Goal: Information Seeking & Learning: Check status

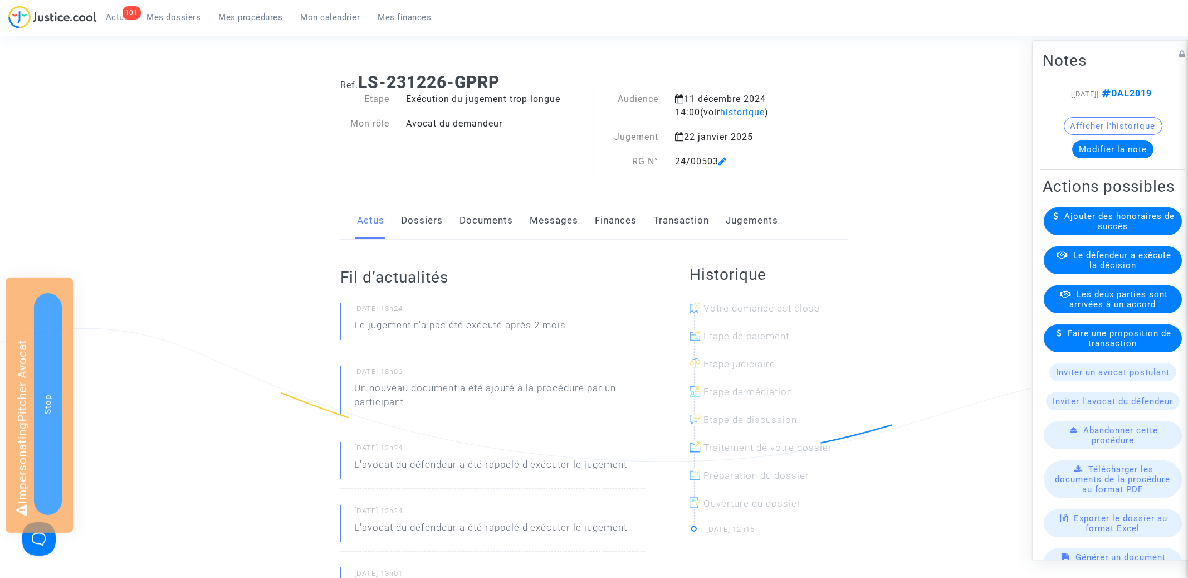
click at [752, 219] on link "Jugements" at bounding box center [752, 220] width 52 height 37
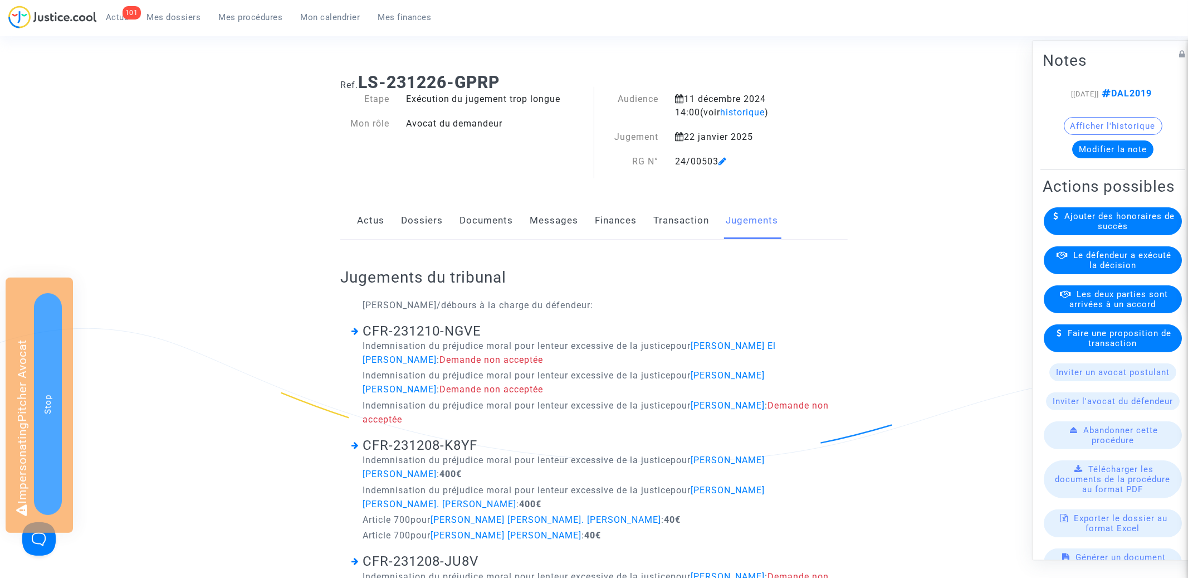
click at [592, 275] on h2 "Jugements du tribunal" at bounding box center [593, 276] width 507 height 19
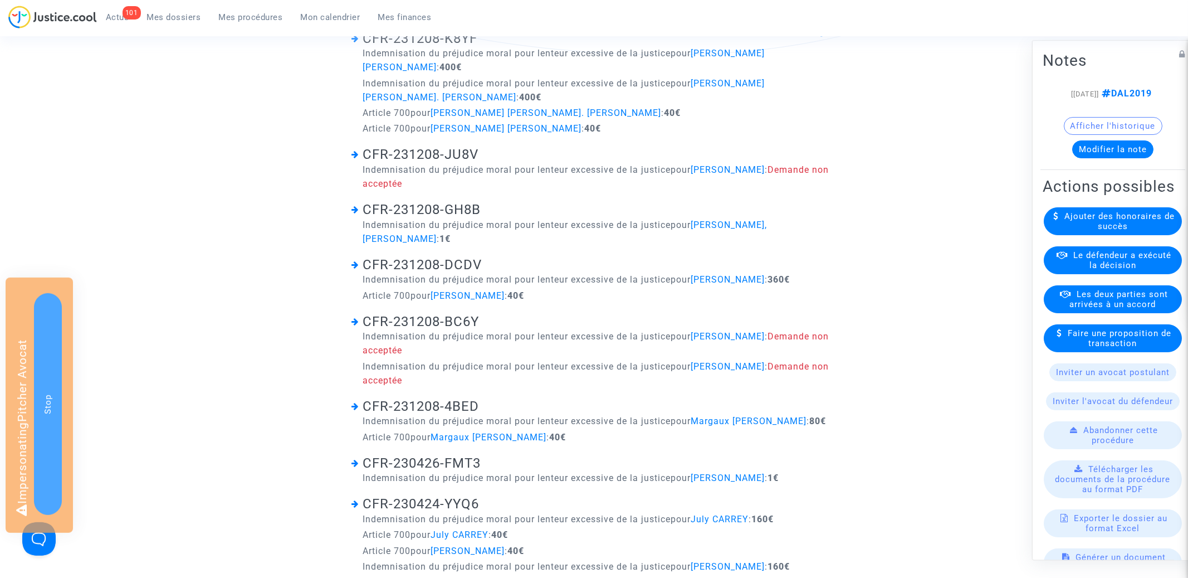
scroll to position [388, 0]
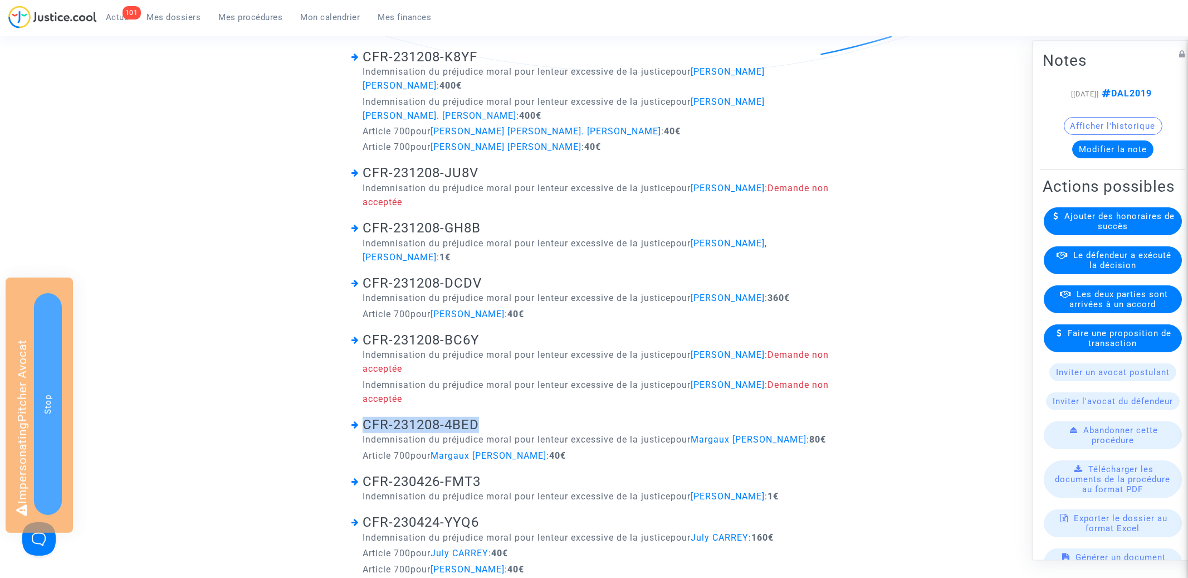
drag, startPoint x: 505, startPoint y: 409, endPoint x: 360, endPoint y: 409, distance: 145.4
click at [360, 417] on h3 "CFR-231208-4BED" at bounding box center [593, 425] width 485 height 16
copy link "CFR-231208-4BED"
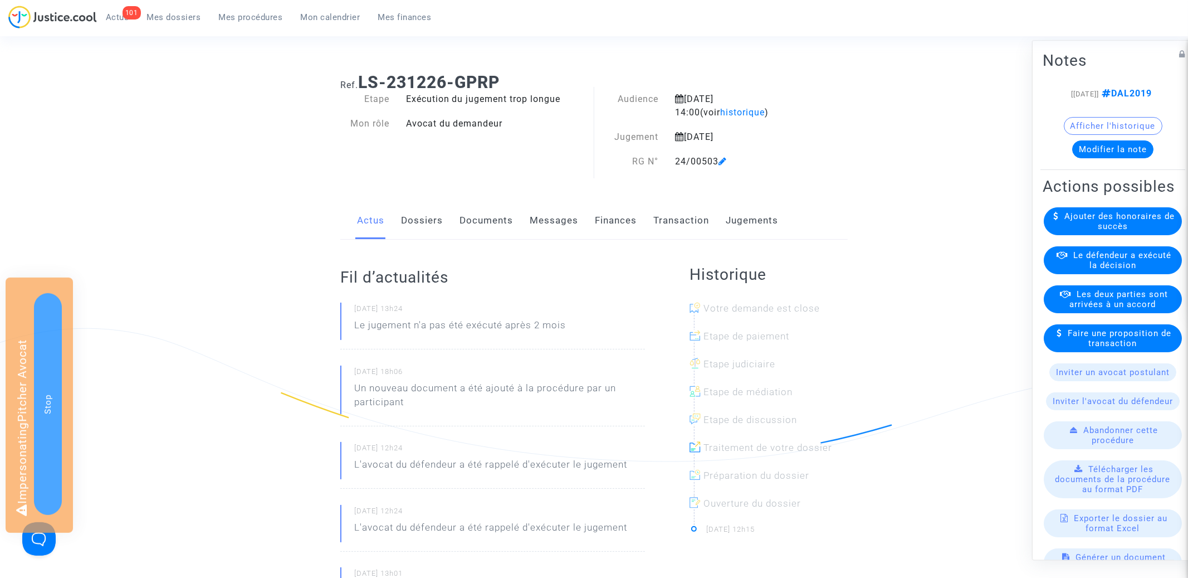
click at [765, 222] on link "Jugements" at bounding box center [752, 220] width 52 height 37
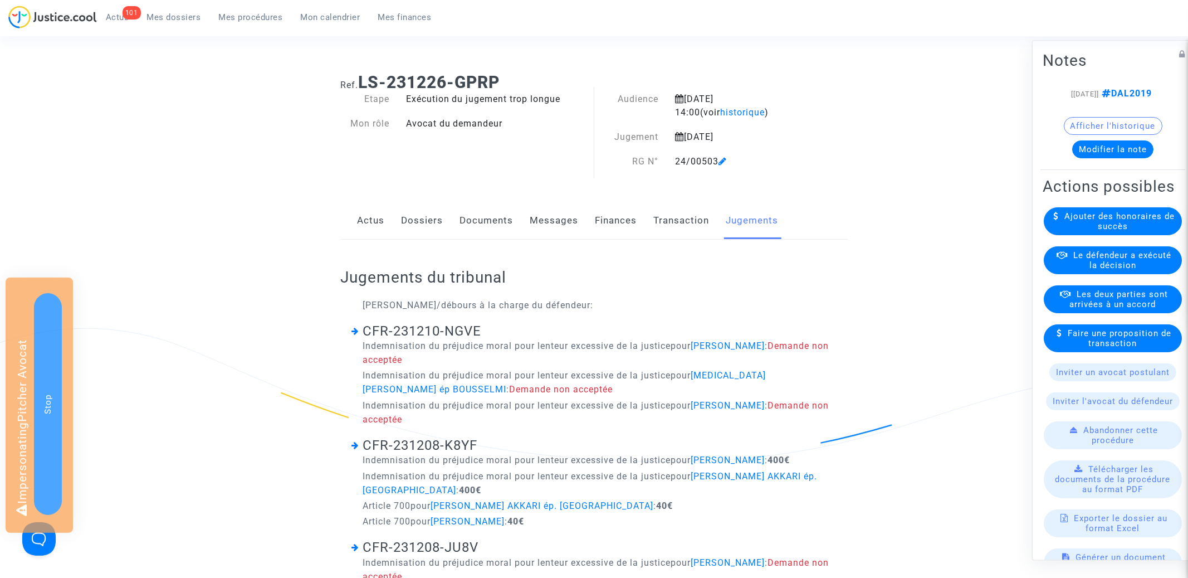
click at [497, 222] on link "Documents" at bounding box center [485, 220] width 53 height 37
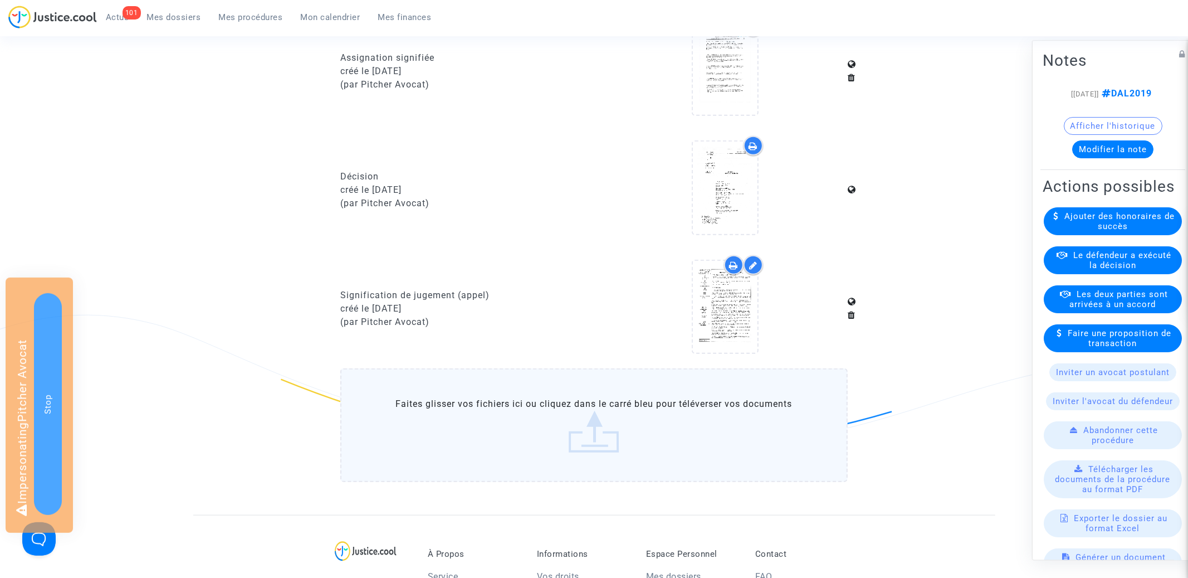
scroll to position [718, 0]
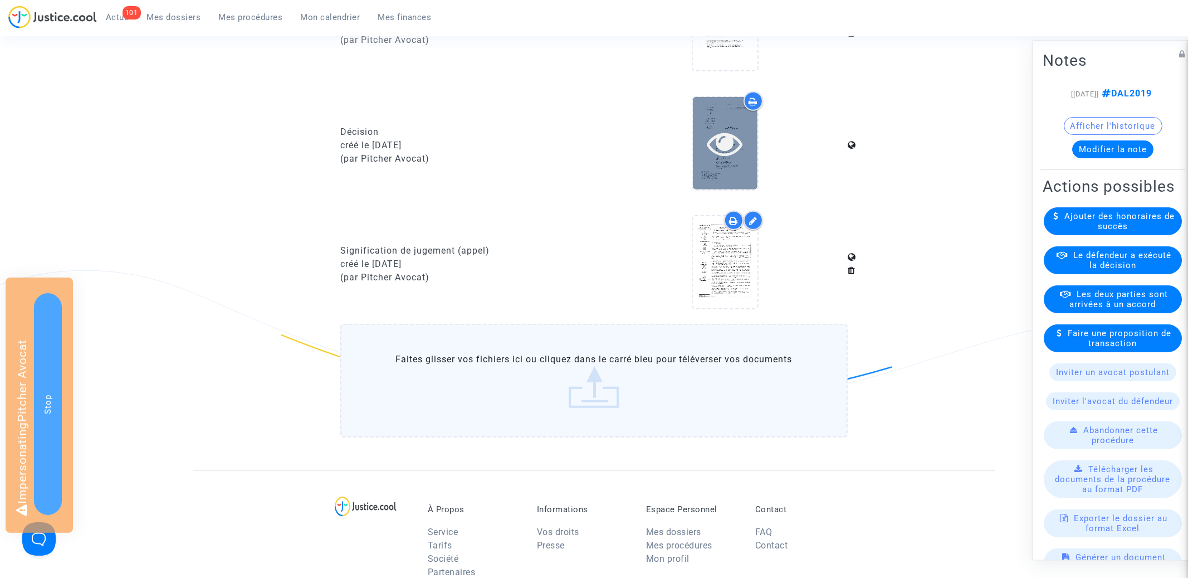
click at [721, 137] on icon at bounding box center [725, 143] width 36 height 36
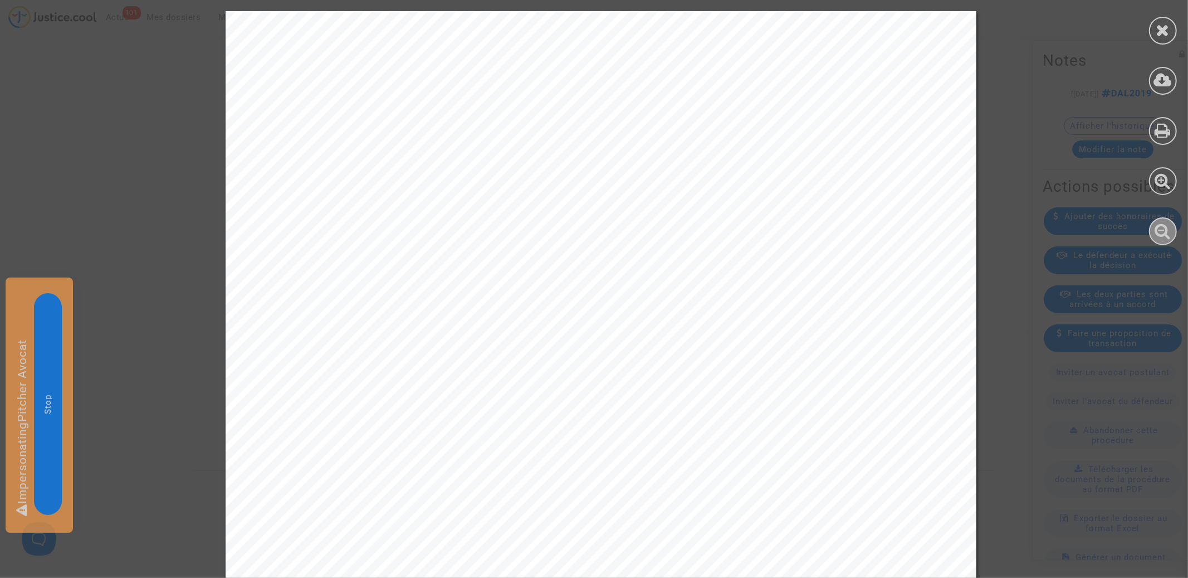
click at [1156, 234] on icon at bounding box center [1163, 230] width 16 height 17
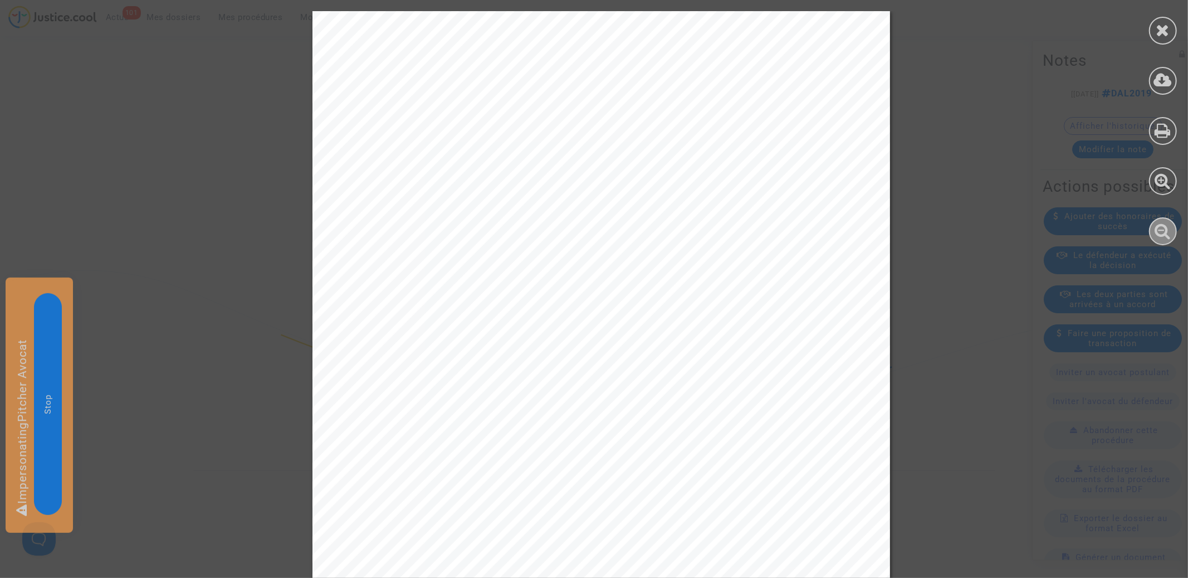
click at [1156, 234] on icon at bounding box center [1163, 230] width 16 height 17
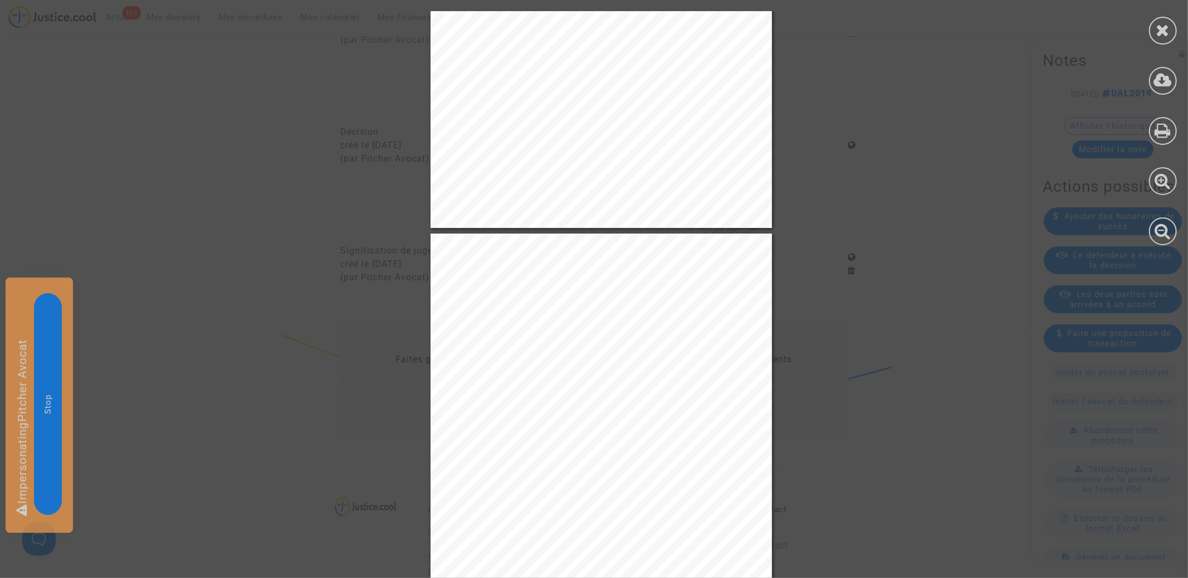
scroll to position [2309, 0]
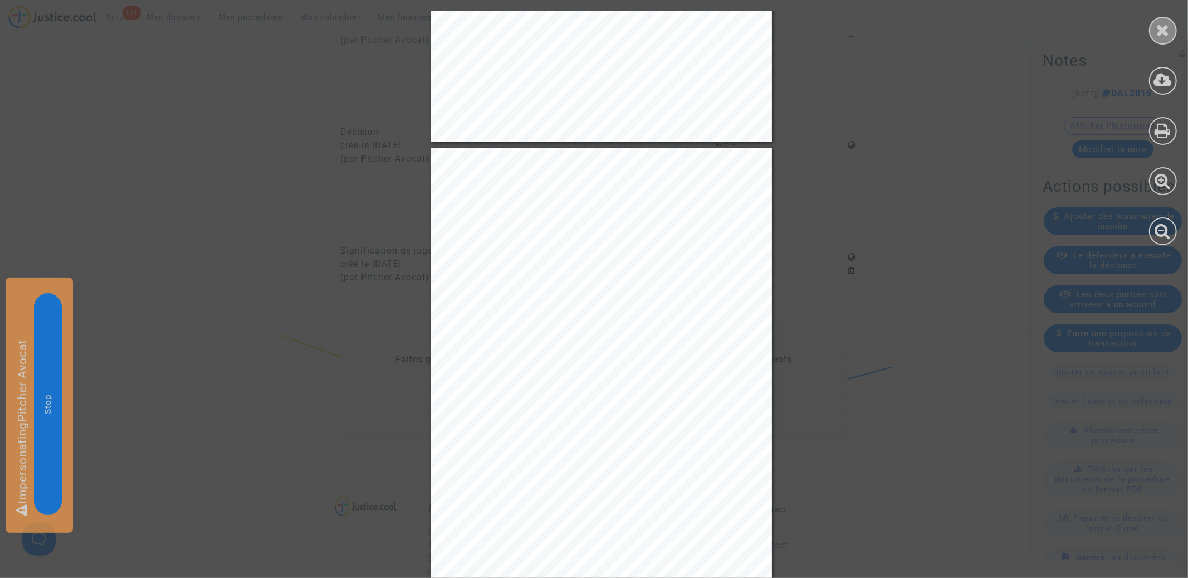
click at [1166, 27] on icon at bounding box center [1163, 30] width 14 height 17
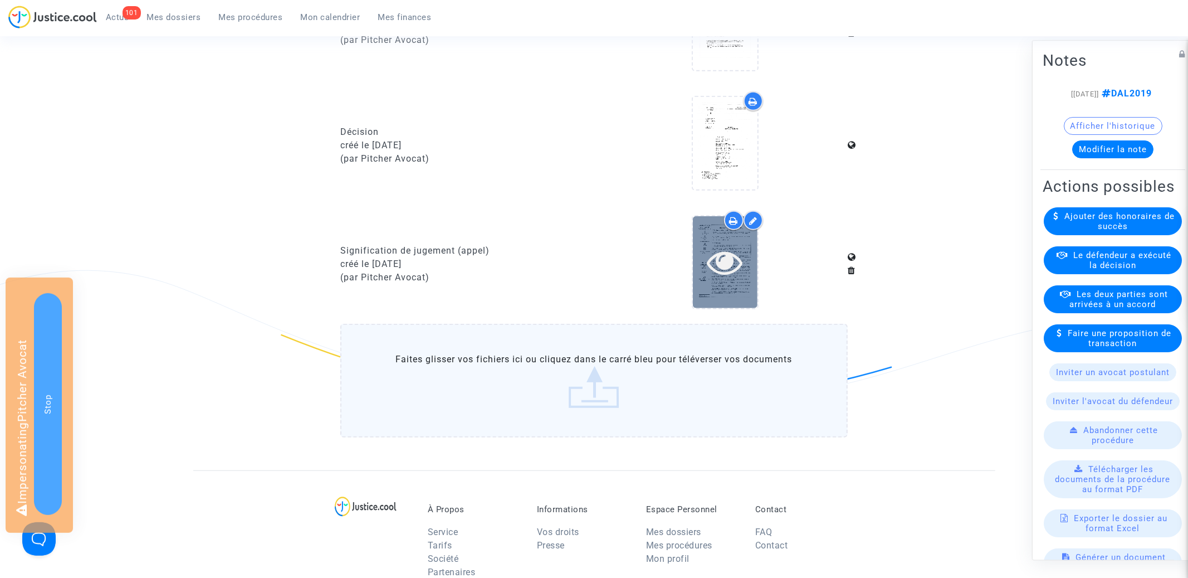
click at [738, 257] on icon at bounding box center [725, 262] width 36 height 36
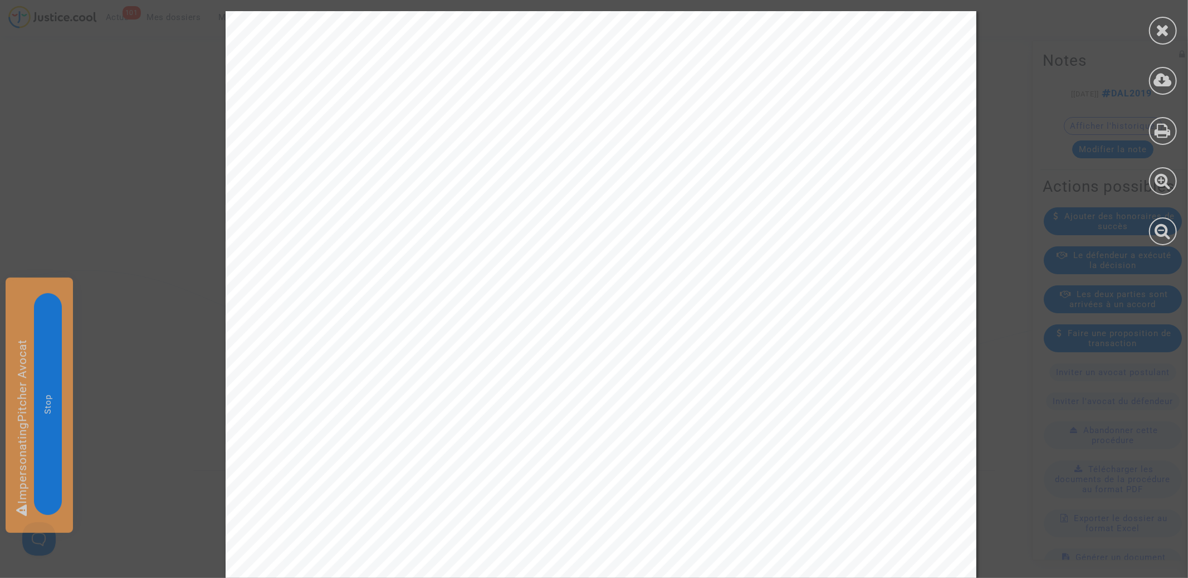
scroll to position [2, 0]
click at [1168, 29] on icon at bounding box center [1163, 30] width 14 height 17
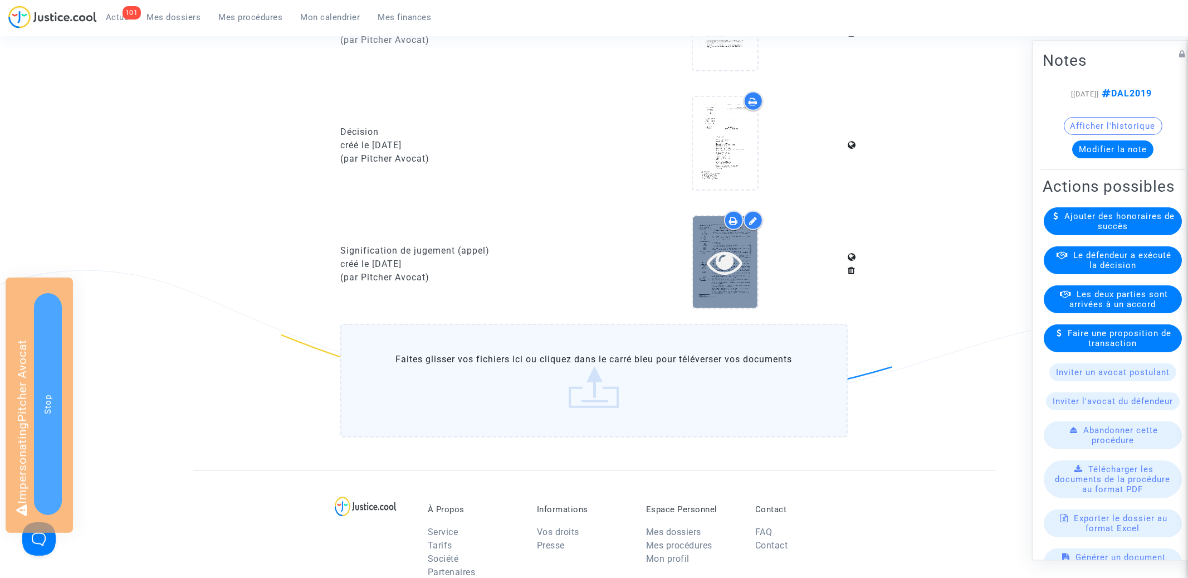
scroll to position [0, 0]
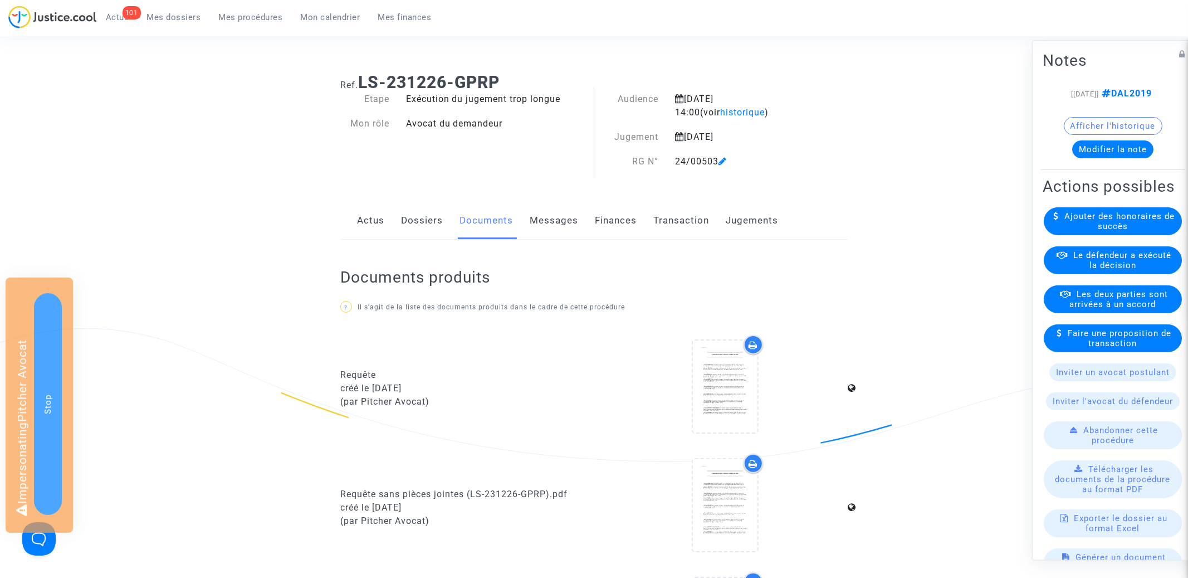
click at [409, 219] on link "Dossiers" at bounding box center [422, 220] width 42 height 37
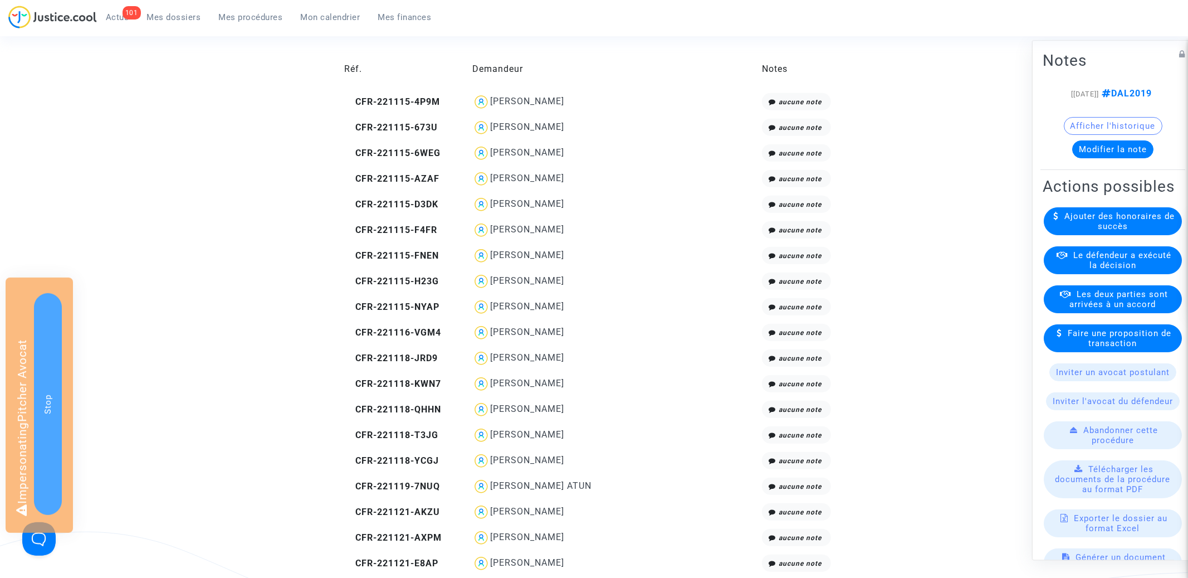
scroll to position [577, 0]
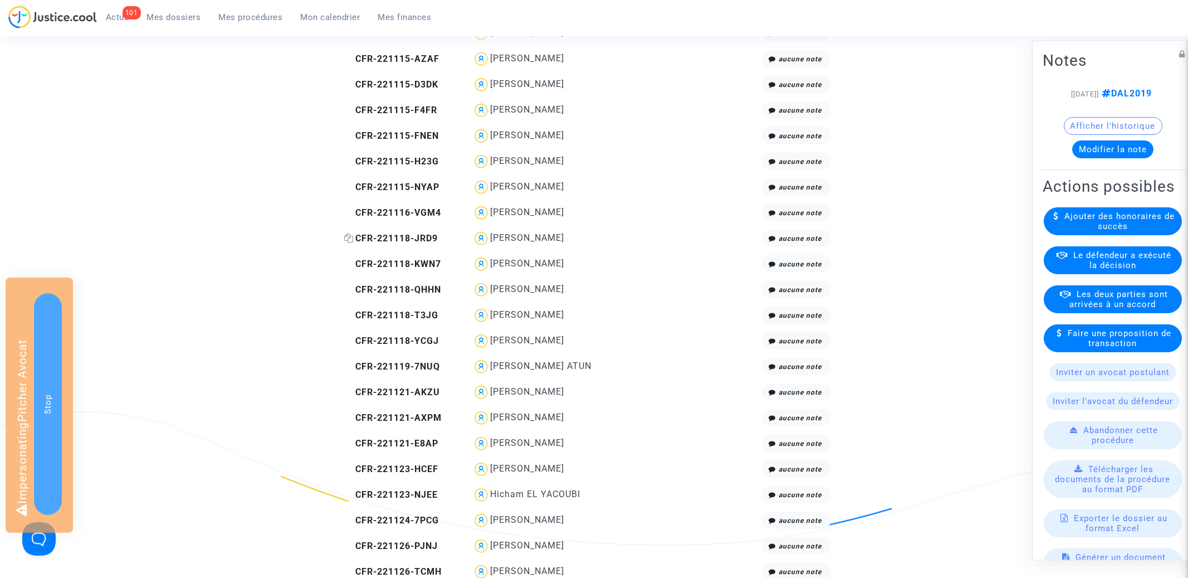
click at [403, 238] on span "CFR-221118-JRD9" at bounding box center [391, 238] width 94 height 11
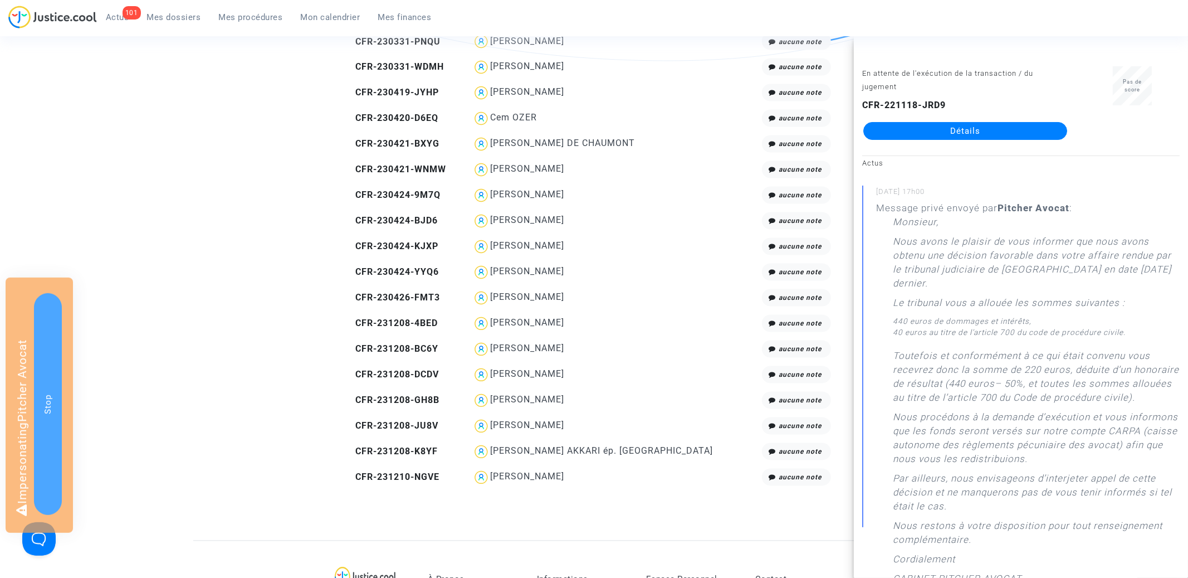
scroll to position [1835, 0]
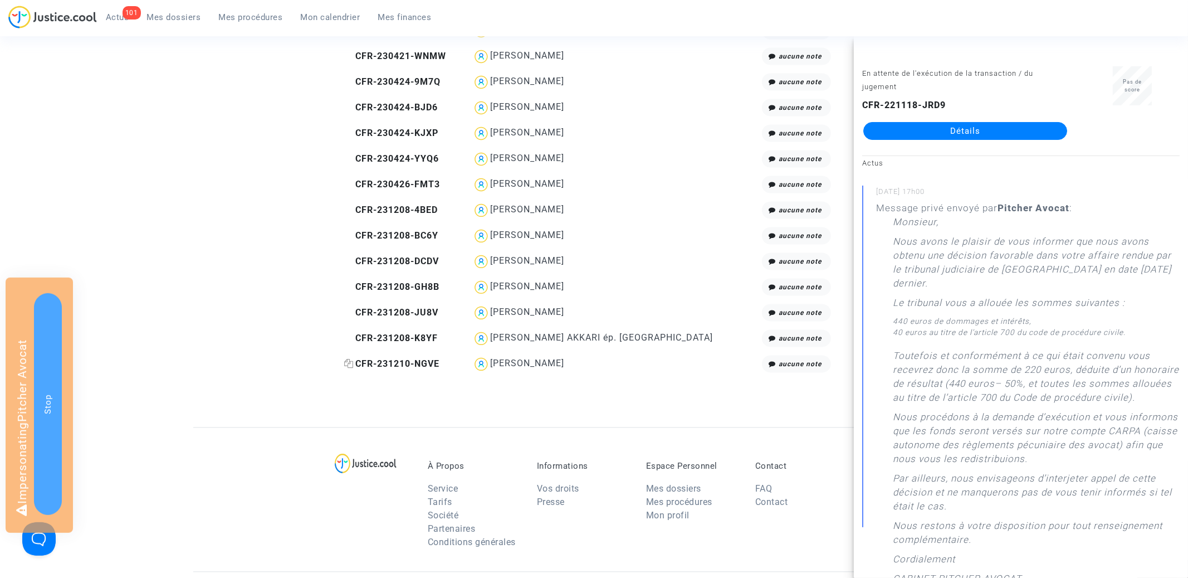
click at [418, 364] on span "CFR-231210-NGVE" at bounding box center [391, 363] width 95 height 11
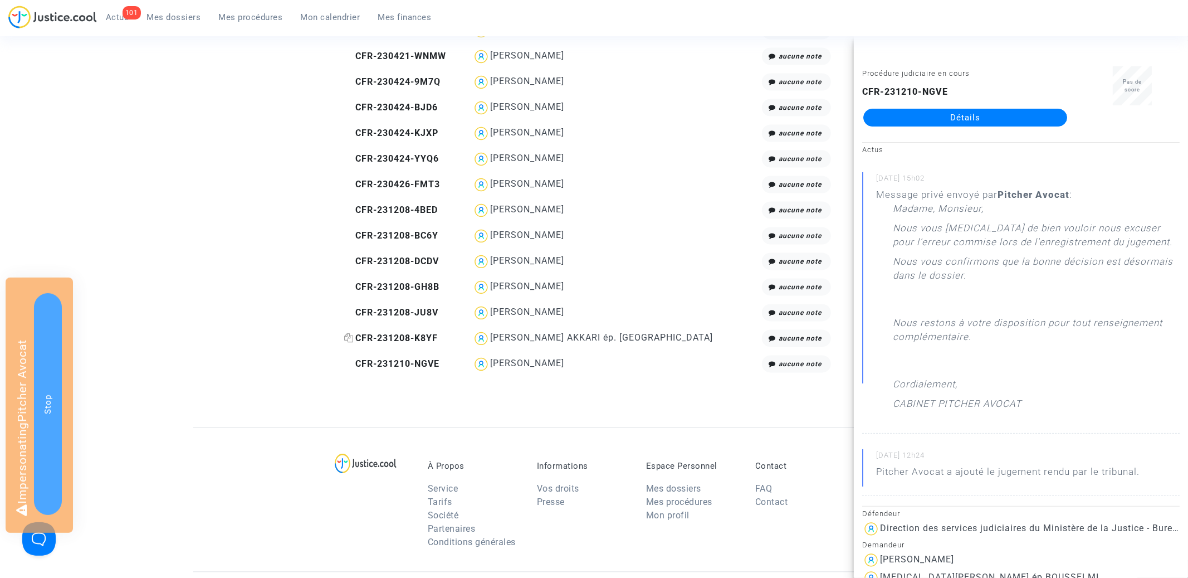
click at [419, 335] on span "CFR-231208-K8YF" at bounding box center [391, 337] width 94 height 11
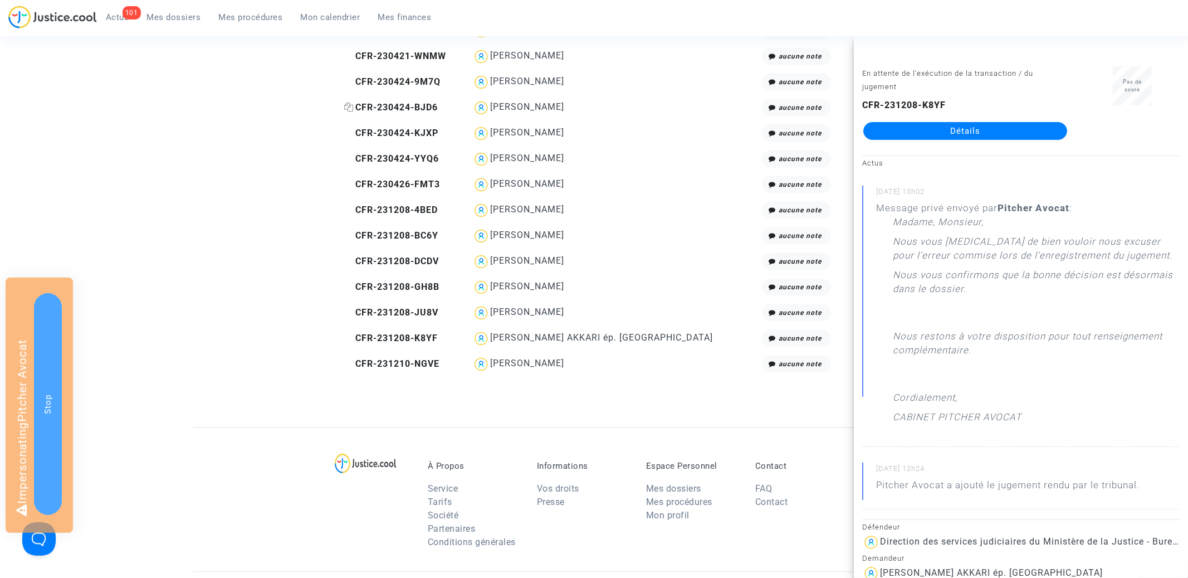
click at [406, 102] on span "CFR-230424-BJD6" at bounding box center [391, 107] width 94 height 11
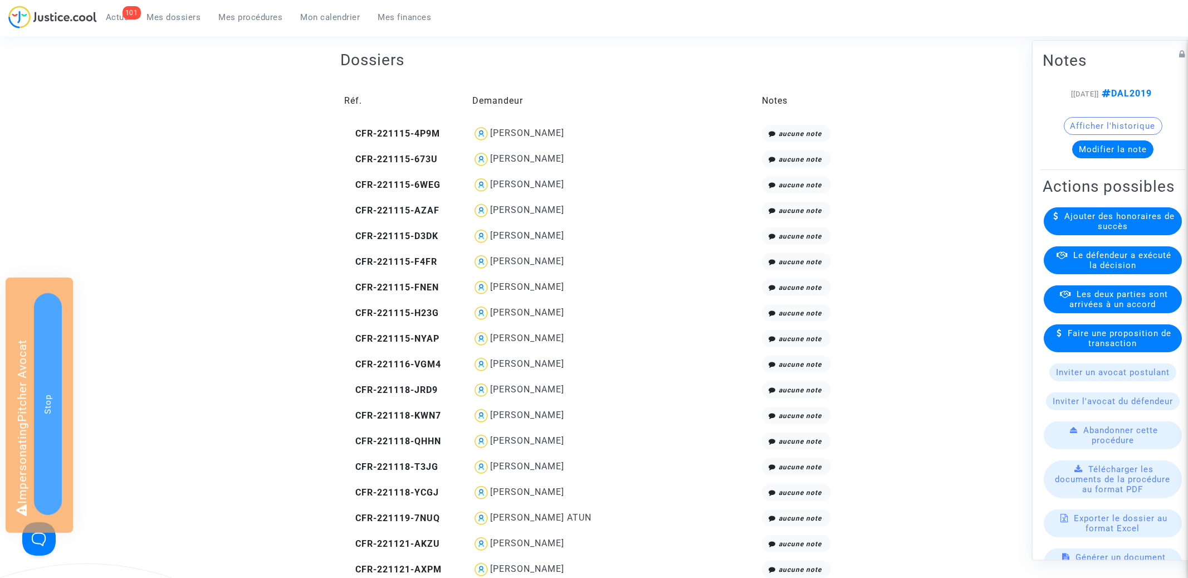
scroll to position [0, 0]
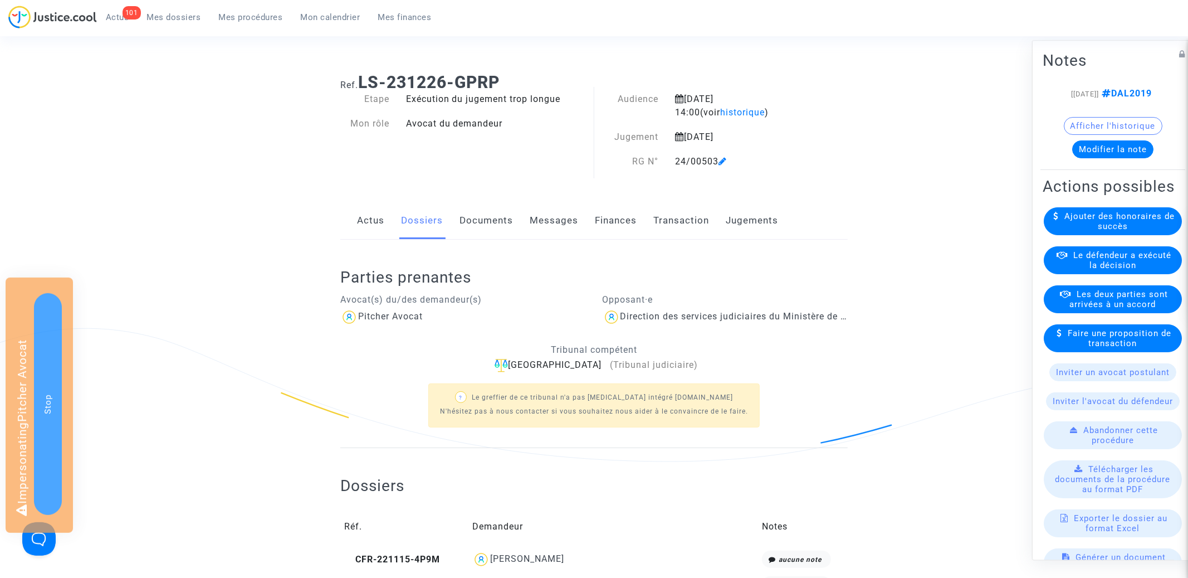
click at [751, 224] on link "Jugements" at bounding box center [752, 220] width 52 height 37
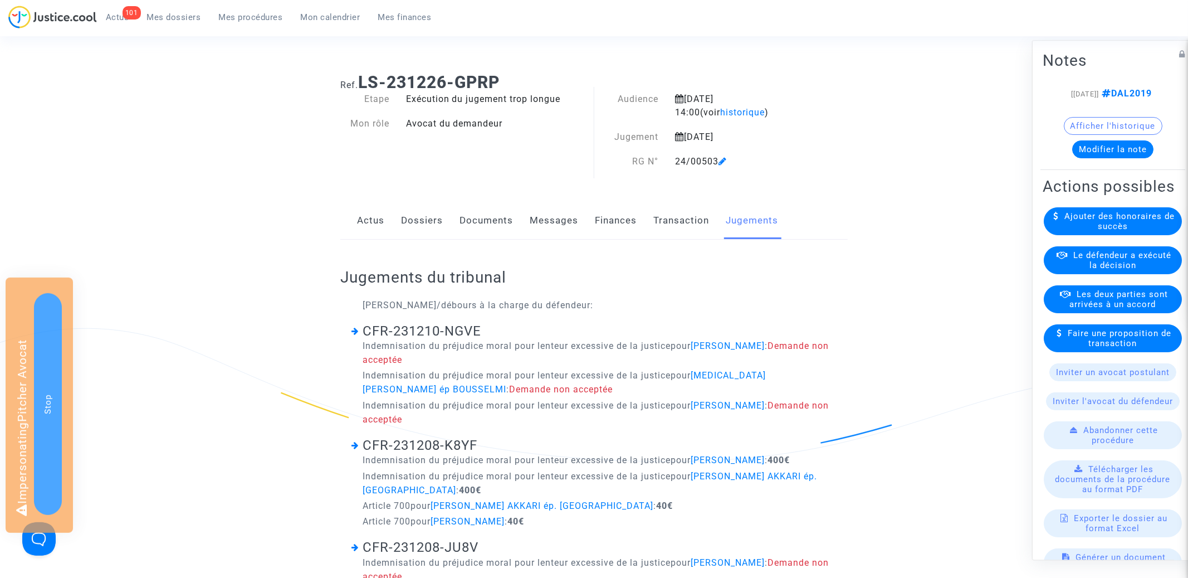
click at [476, 218] on link "Documents" at bounding box center [485, 220] width 53 height 37
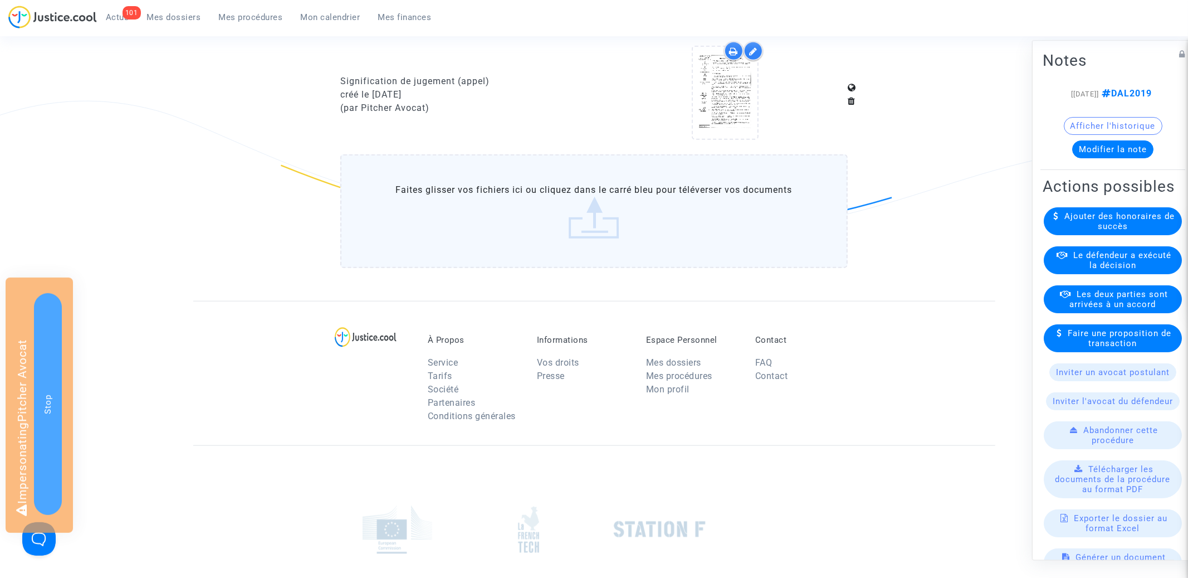
scroll to position [760, 0]
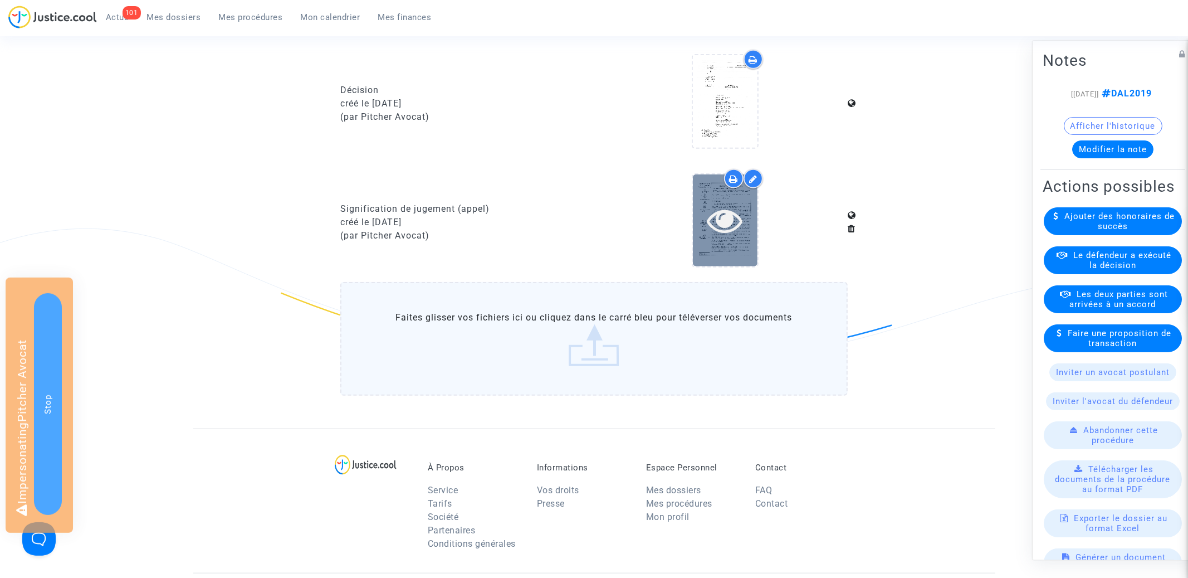
click at [727, 223] on icon at bounding box center [725, 220] width 36 height 36
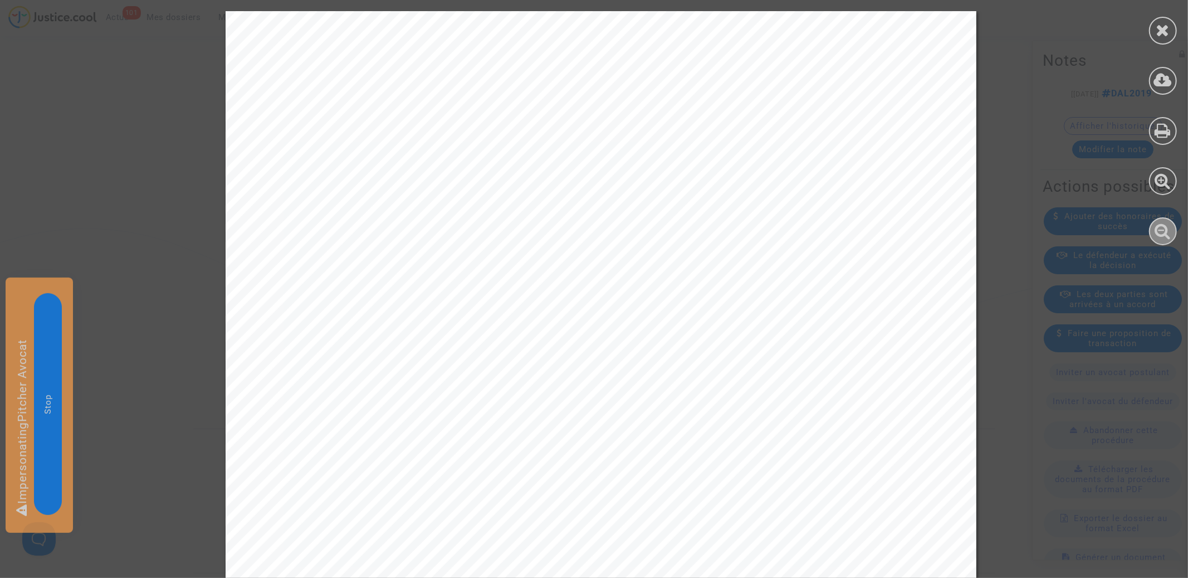
click at [1160, 232] on icon at bounding box center [1163, 230] width 16 height 17
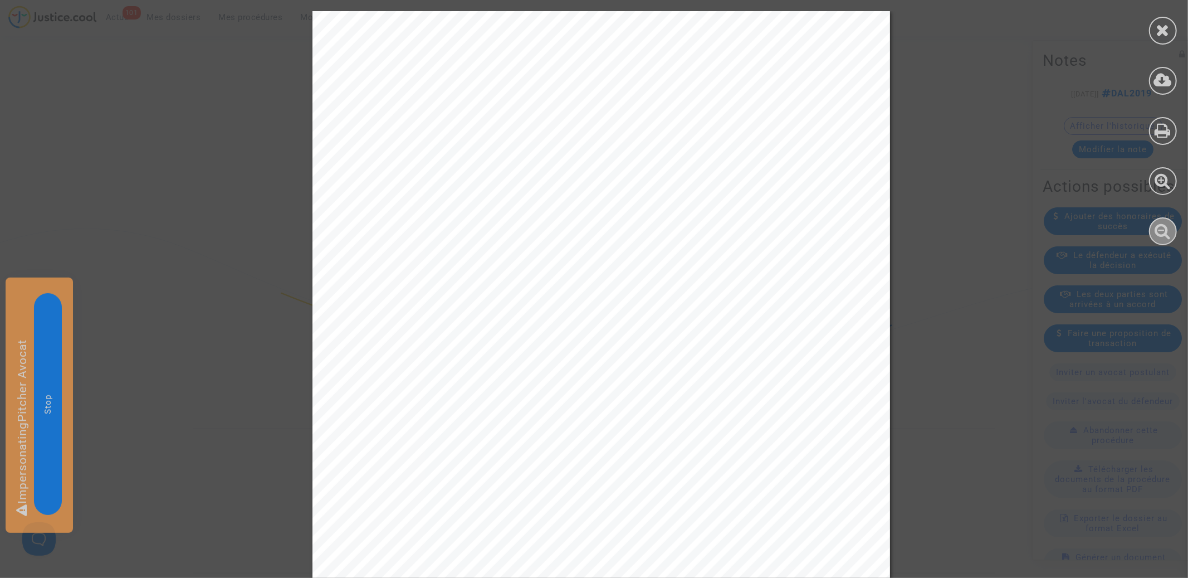
click at [1160, 232] on icon at bounding box center [1163, 230] width 16 height 17
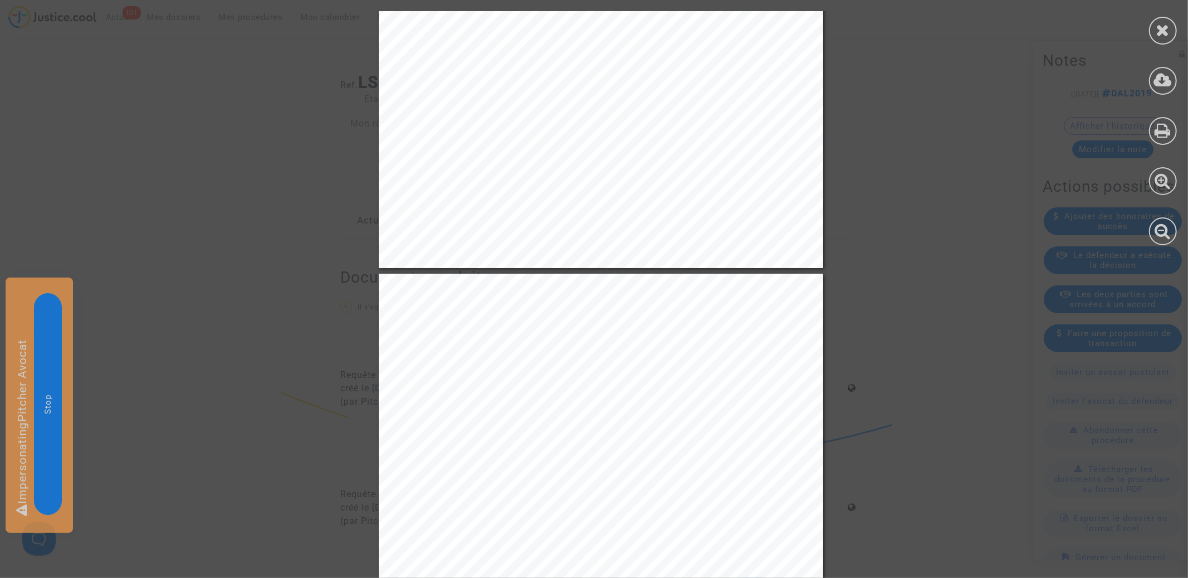
scroll to position [1661, 0]
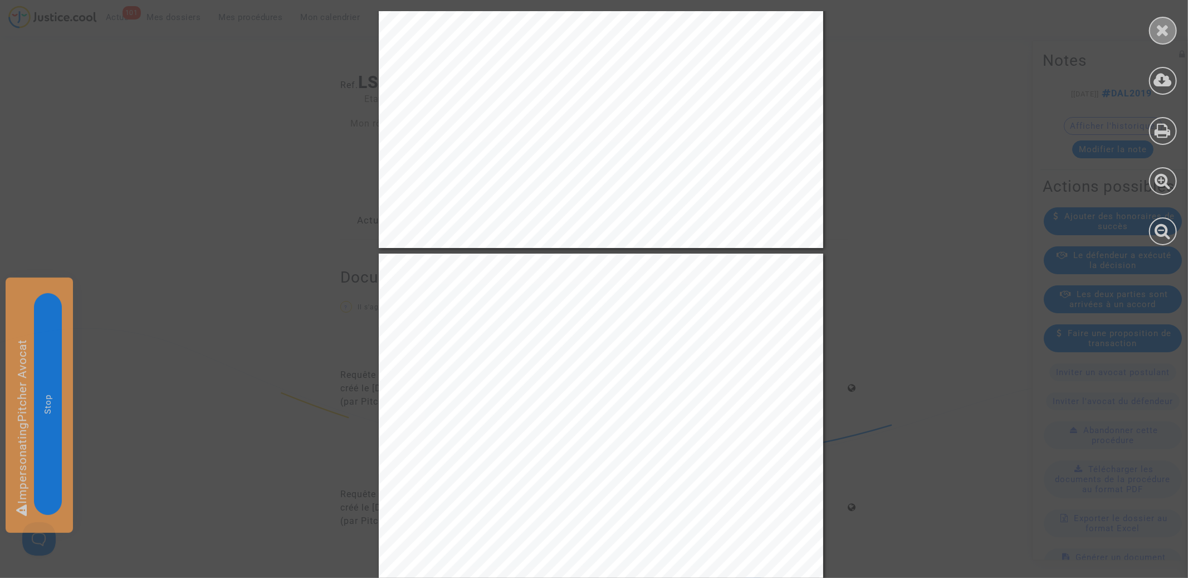
click at [1172, 31] on div at bounding box center [1163, 31] width 28 height 28
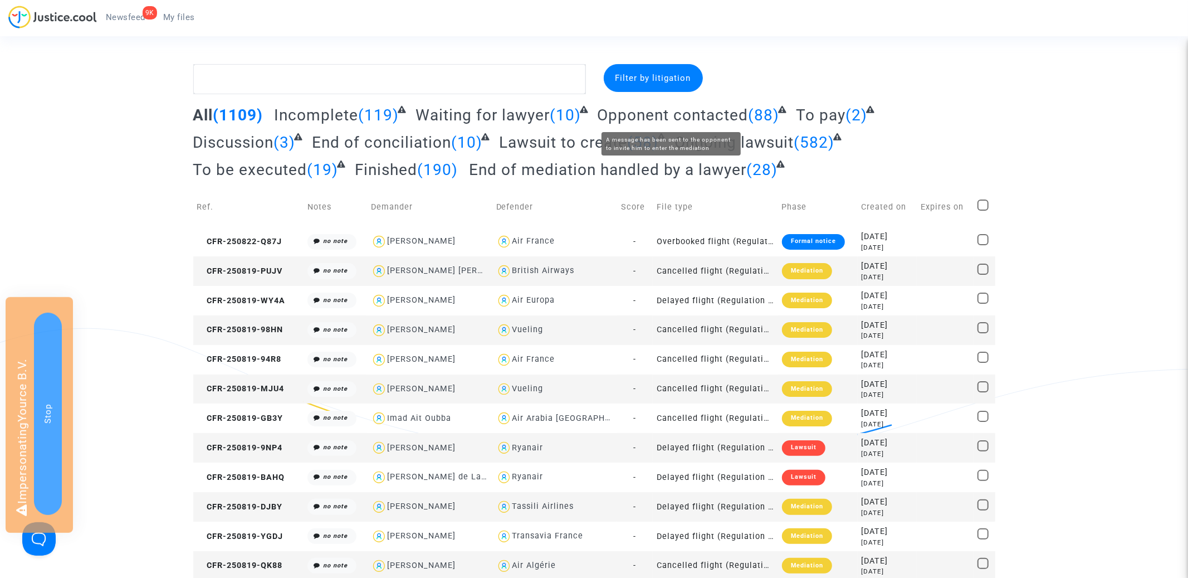
click at [651, 69] on div "Filter by litigation" at bounding box center [653, 78] width 99 height 28
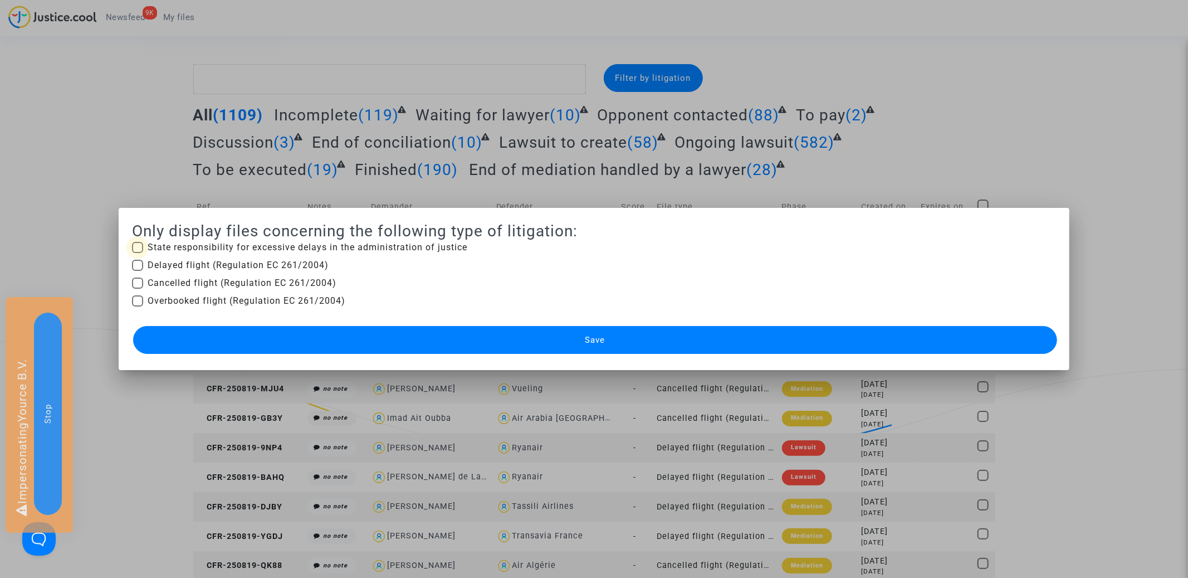
click at [228, 250] on span "State responsibility for excessive delays in the administration of justice" at bounding box center [308, 247] width 320 height 13
click at [138, 253] on input "State responsibility for excessive delays in the administration of justice" at bounding box center [137, 253] width 1 height 1
checkbox input "true"
click at [334, 328] on button "Save" at bounding box center [594, 340] width 923 height 28
